Goal: Information Seeking & Learning: Learn about a topic

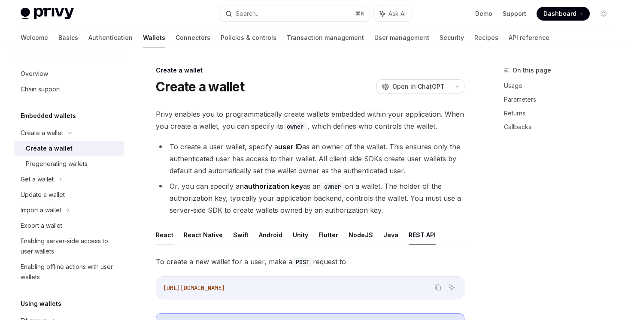
click at [157, 240] on button "React" at bounding box center [165, 235] width 18 height 20
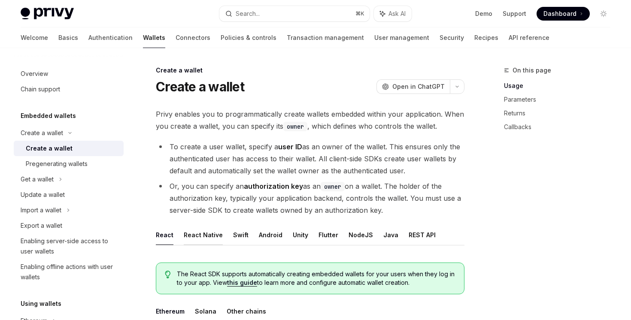
click at [196, 227] on button "React Native" at bounding box center [203, 235] width 39 height 20
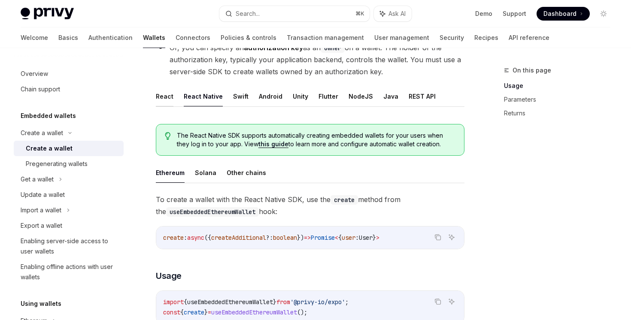
click at [161, 94] on button "React" at bounding box center [165, 96] width 18 height 20
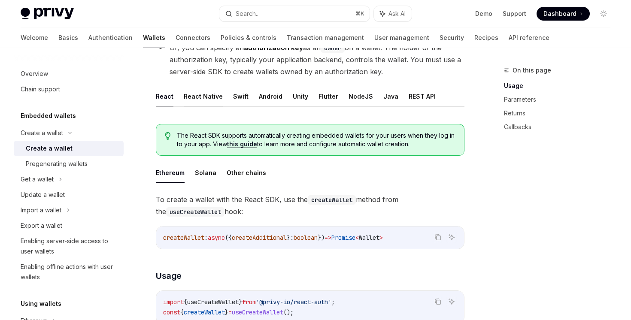
click at [201, 99] on button "React Native" at bounding box center [203, 96] width 39 height 20
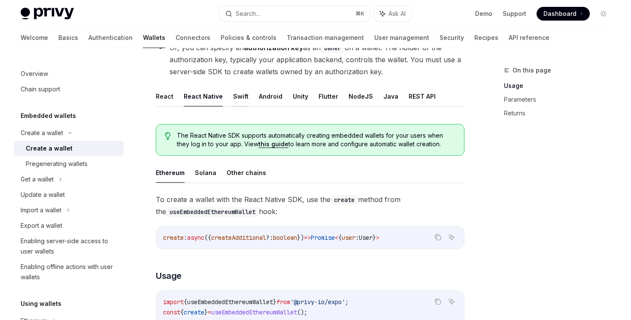
click at [242, 99] on button "Swift" at bounding box center [240, 96] width 15 height 20
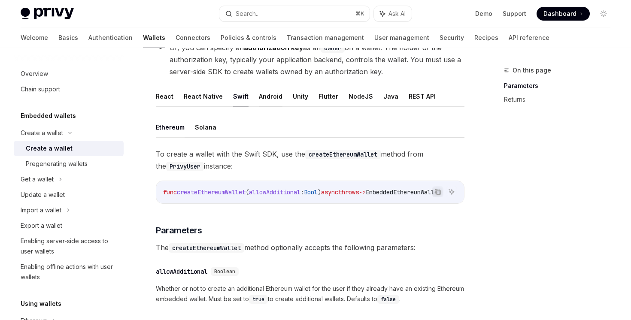
click at [259, 100] on button "Android" at bounding box center [271, 96] width 24 height 20
click at [285, 100] on ul "React React Native Swift Android Unity Flutter NodeJS Java REST API" at bounding box center [310, 96] width 309 height 21
click at [158, 97] on button "React" at bounding box center [165, 96] width 18 height 20
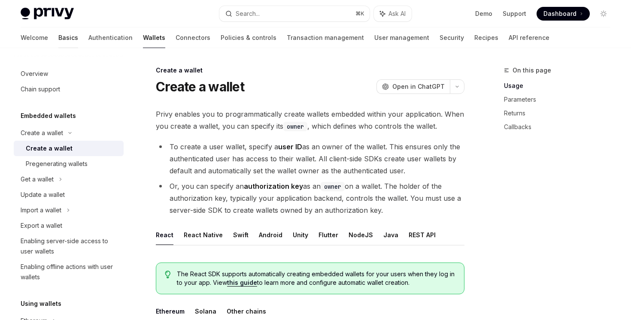
click at [58, 37] on link "Basics" at bounding box center [68, 37] width 20 height 21
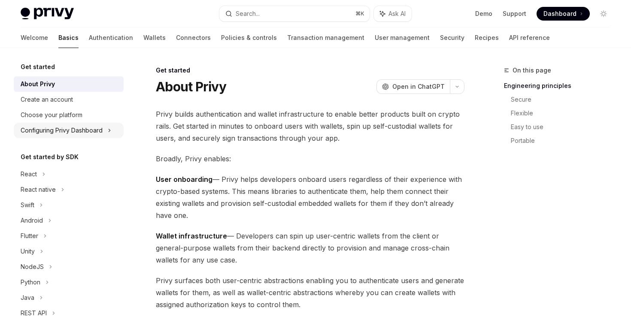
click at [67, 137] on div "Configuring Privy Dashboard" at bounding box center [69, 130] width 110 height 15
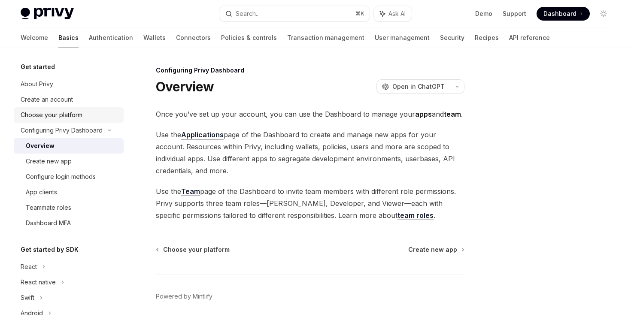
click at [67, 114] on div "Choose your platform" at bounding box center [52, 115] width 62 height 10
type textarea "*"
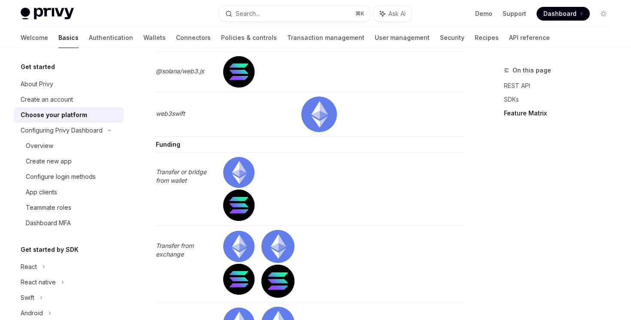
scroll to position [2869, 0]
